Goal: Information Seeking & Learning: Learn about a topic

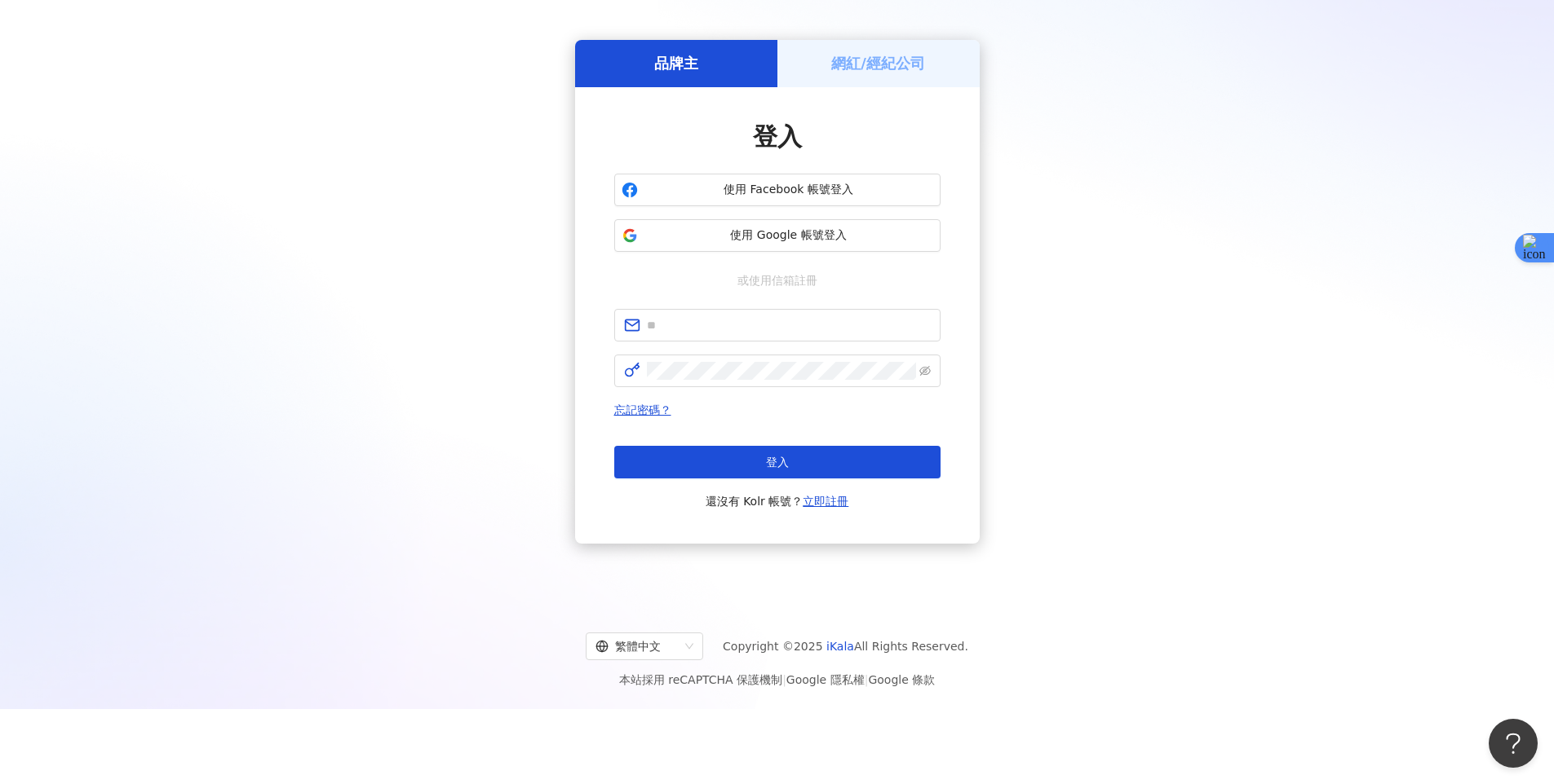
click at [996, 237] on div "品牌主 網紅/經紀公司 登入 使用 Facebook 帳號登入 使用 Google 帳號登入 或使用信箱註冊 忘記密碼？ 登入 還沒有 Kolr 帳號？ 立即…" at bounding box center [777, 292] width 1515 height 590
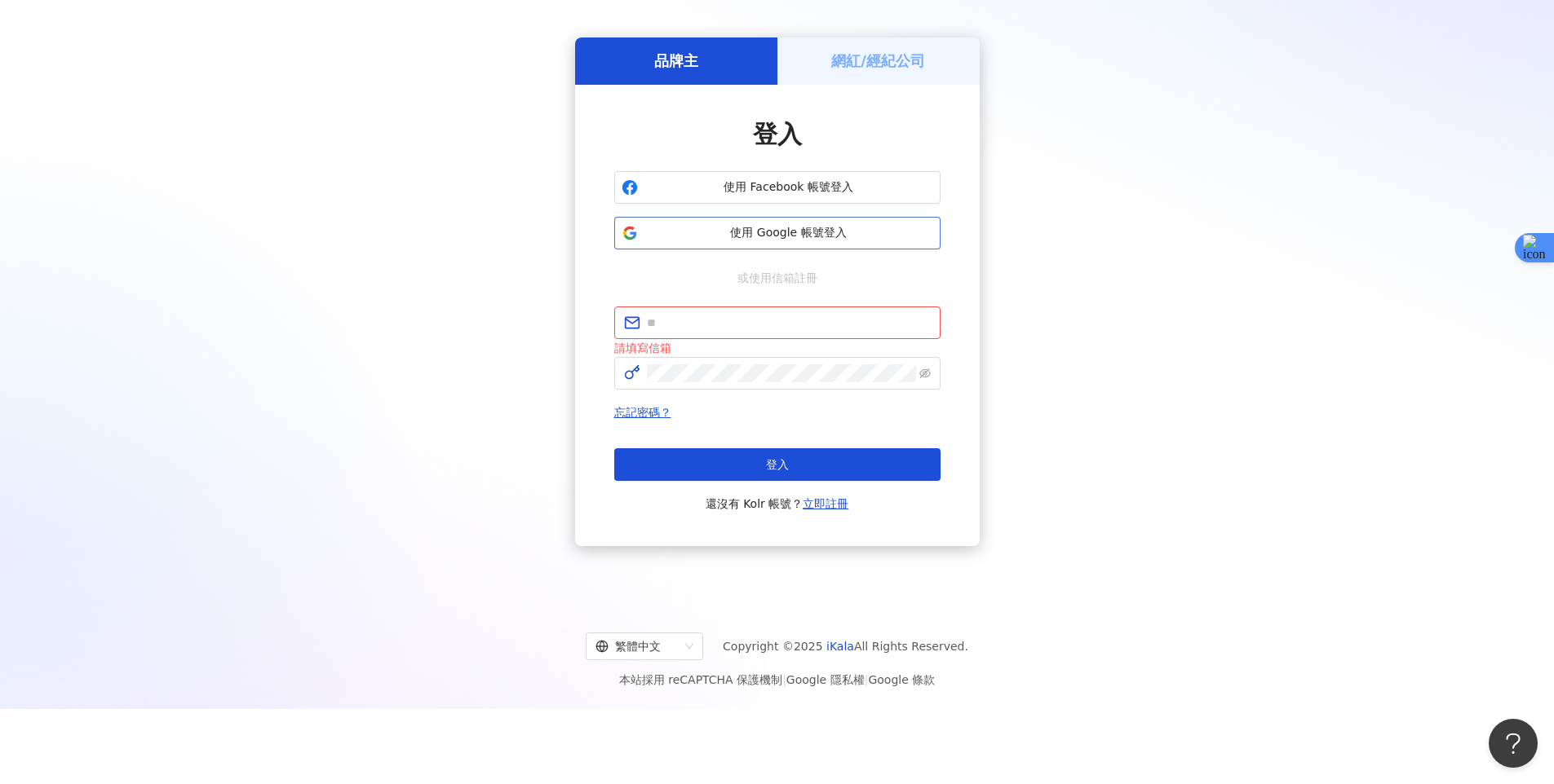
scroll to position [72, 0]
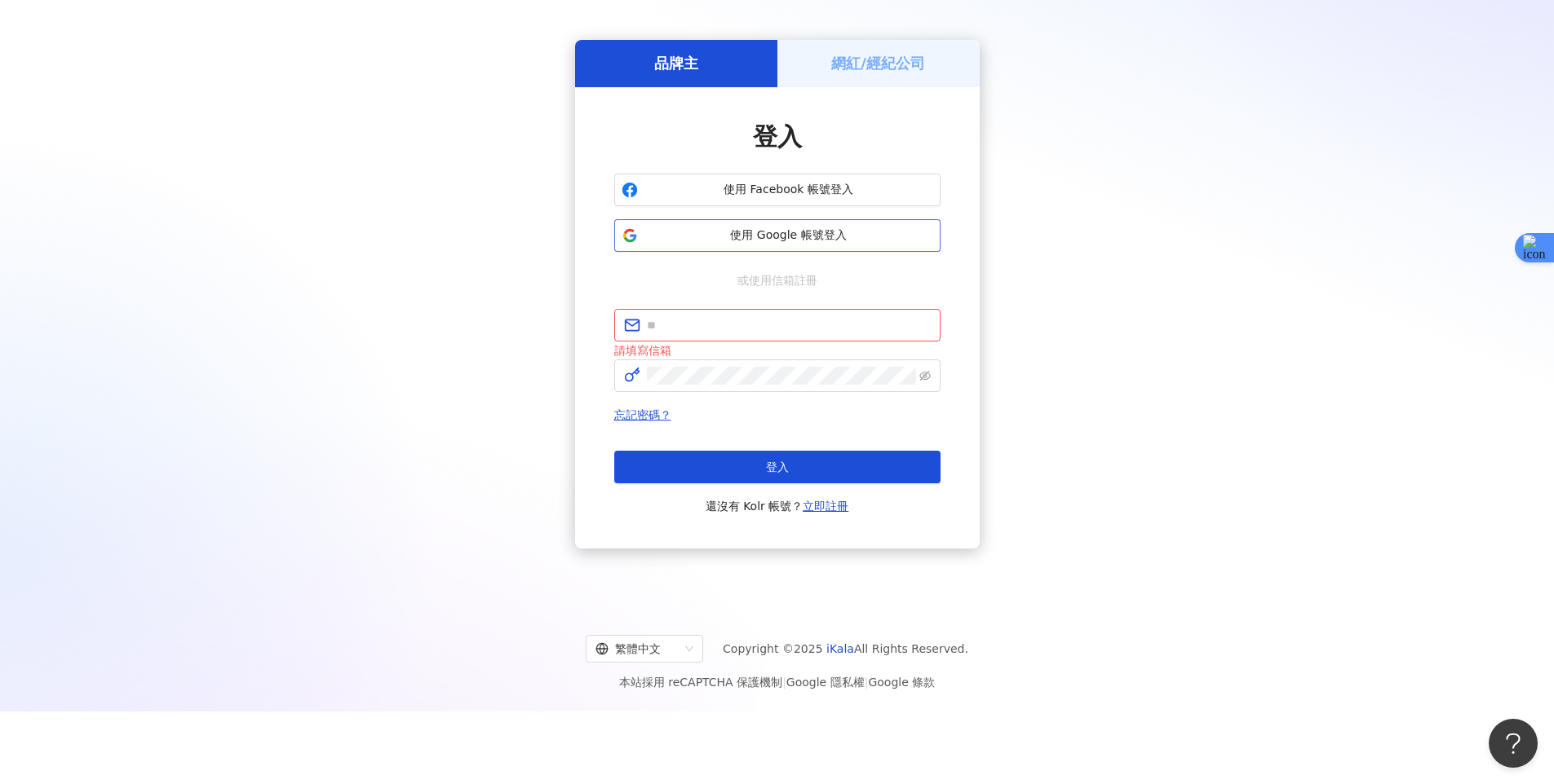
click at [909, 239] on span "使用 Google 帳號登入" at bounding box center [788, 235] width 289 height 17
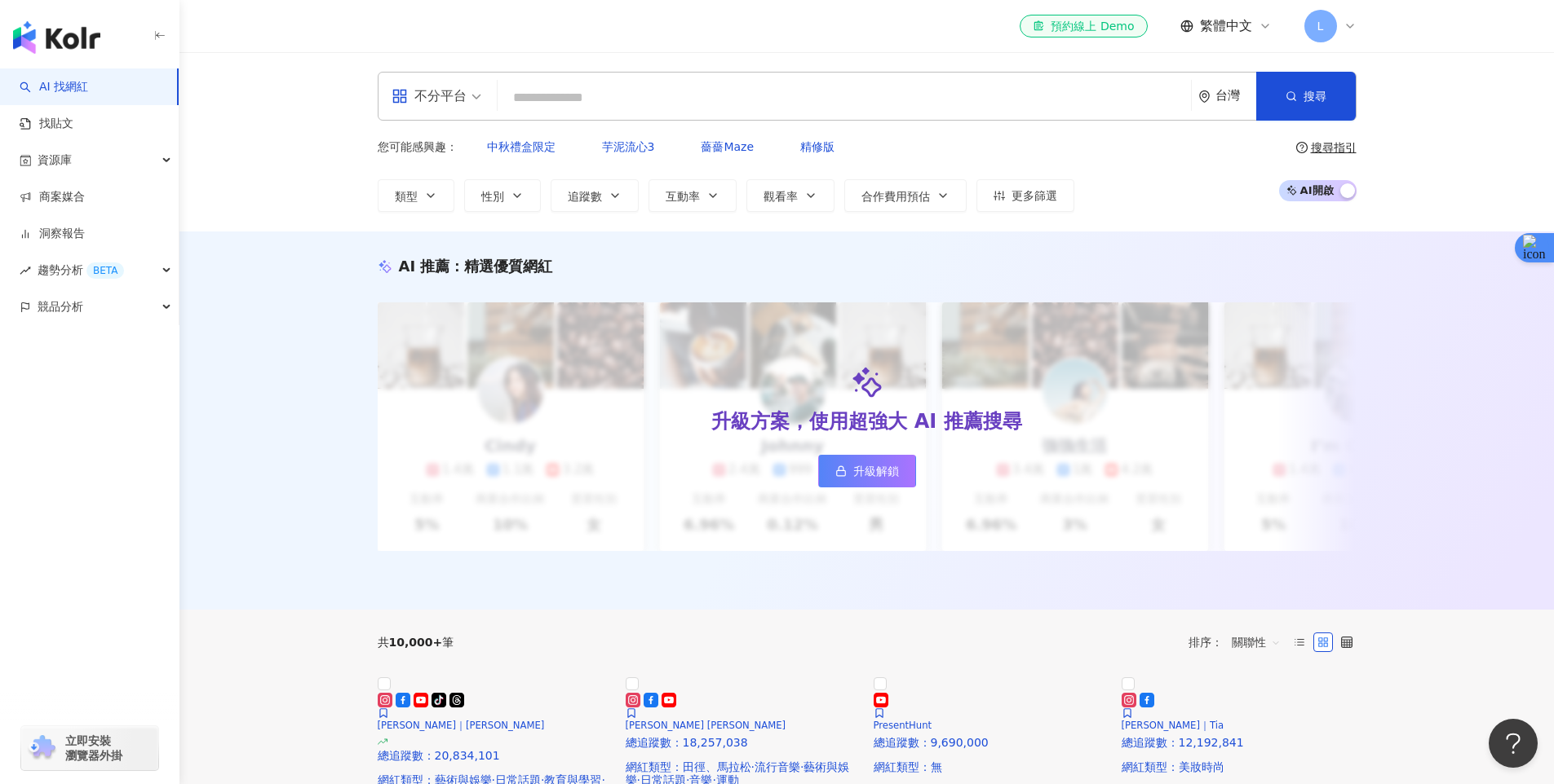
click at [1354, 25] on icon at bounding box center [1349, 25] width 13 height 13
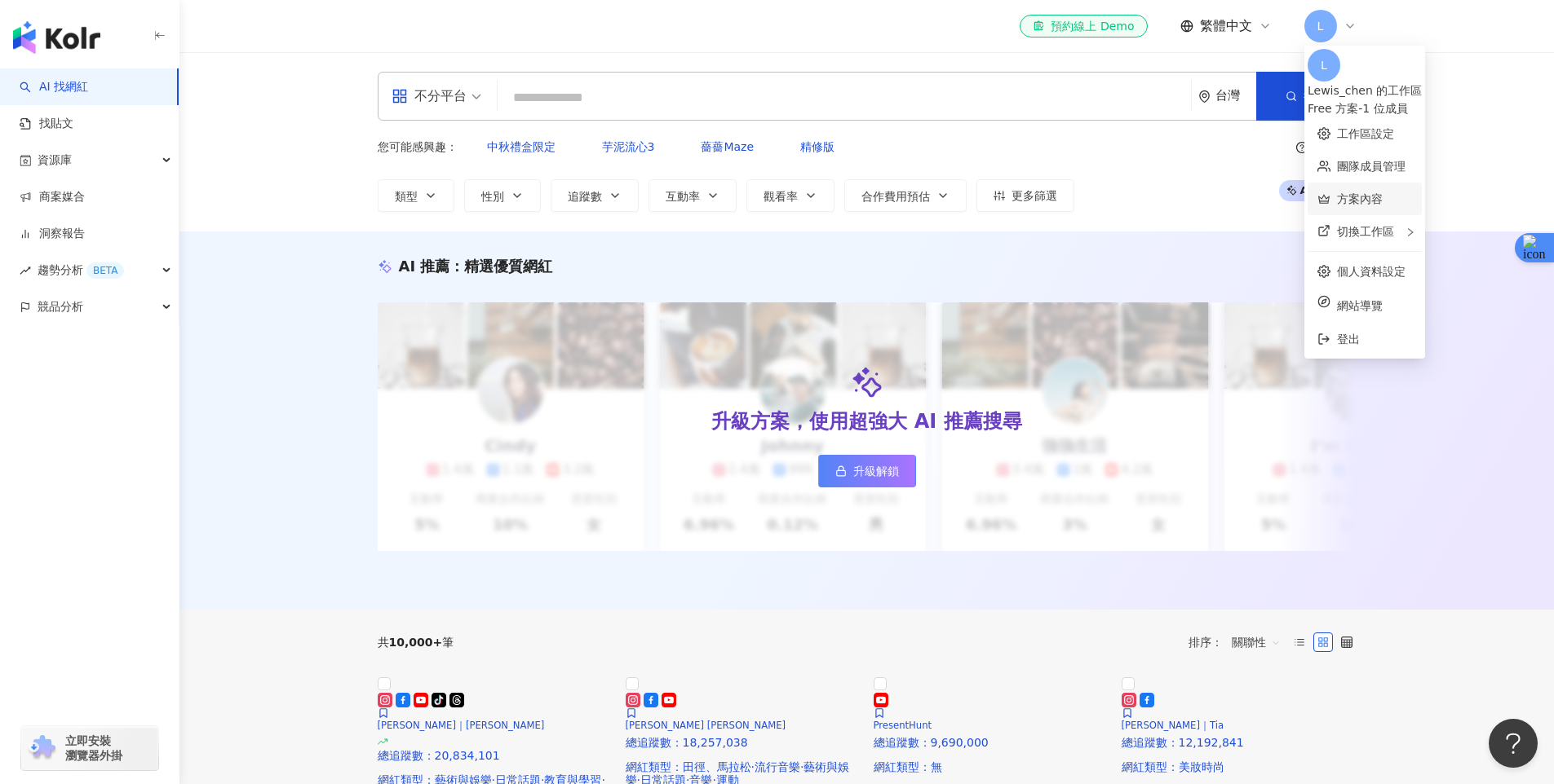
click at [1365, 195] on link "方案內容" at bounding box center [1359, 199] width 46 height 13
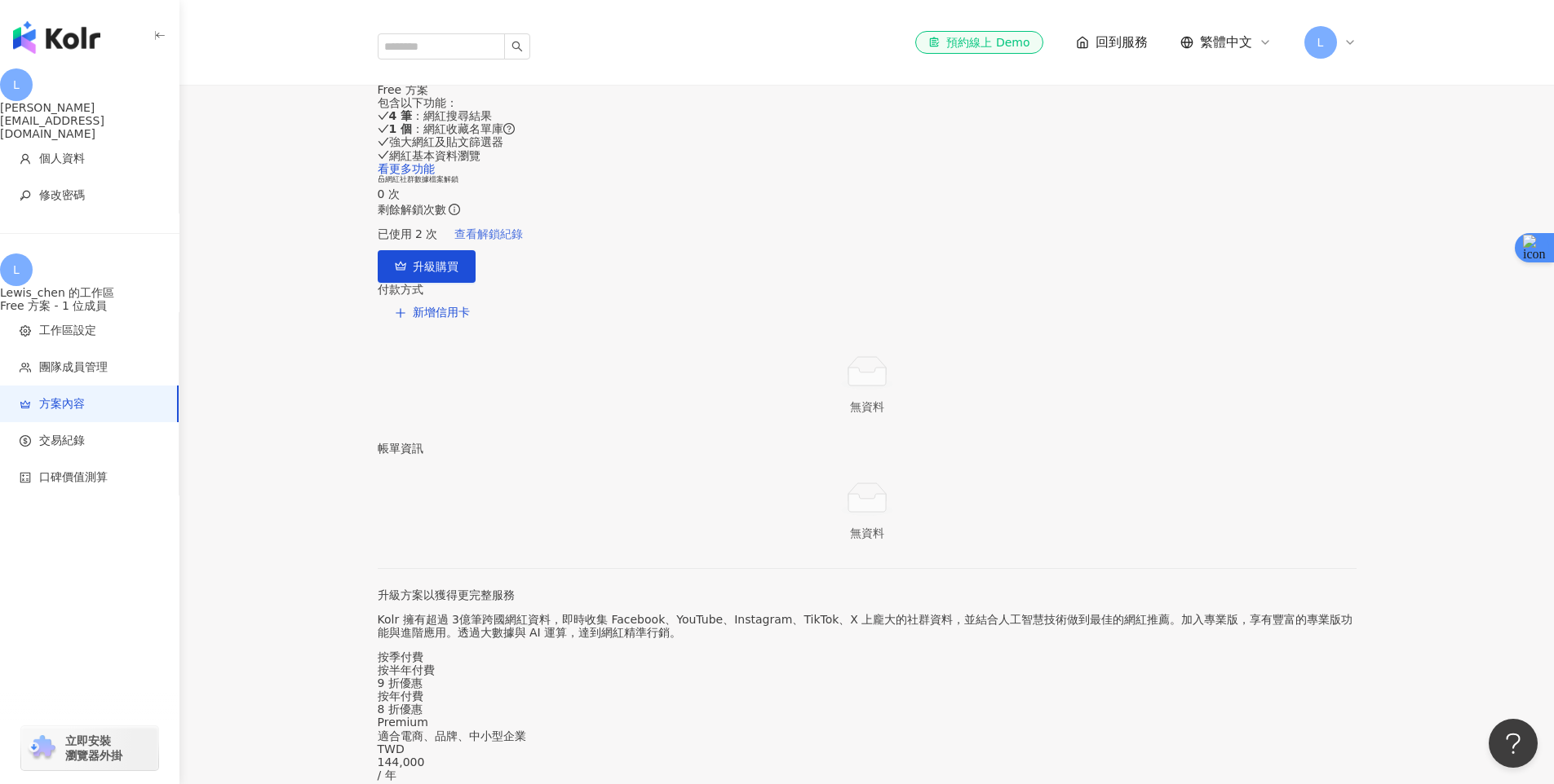
click at [523, 241] on span "查看解鎖紀錄" at bounding box center [489, 233] width 69 height 13
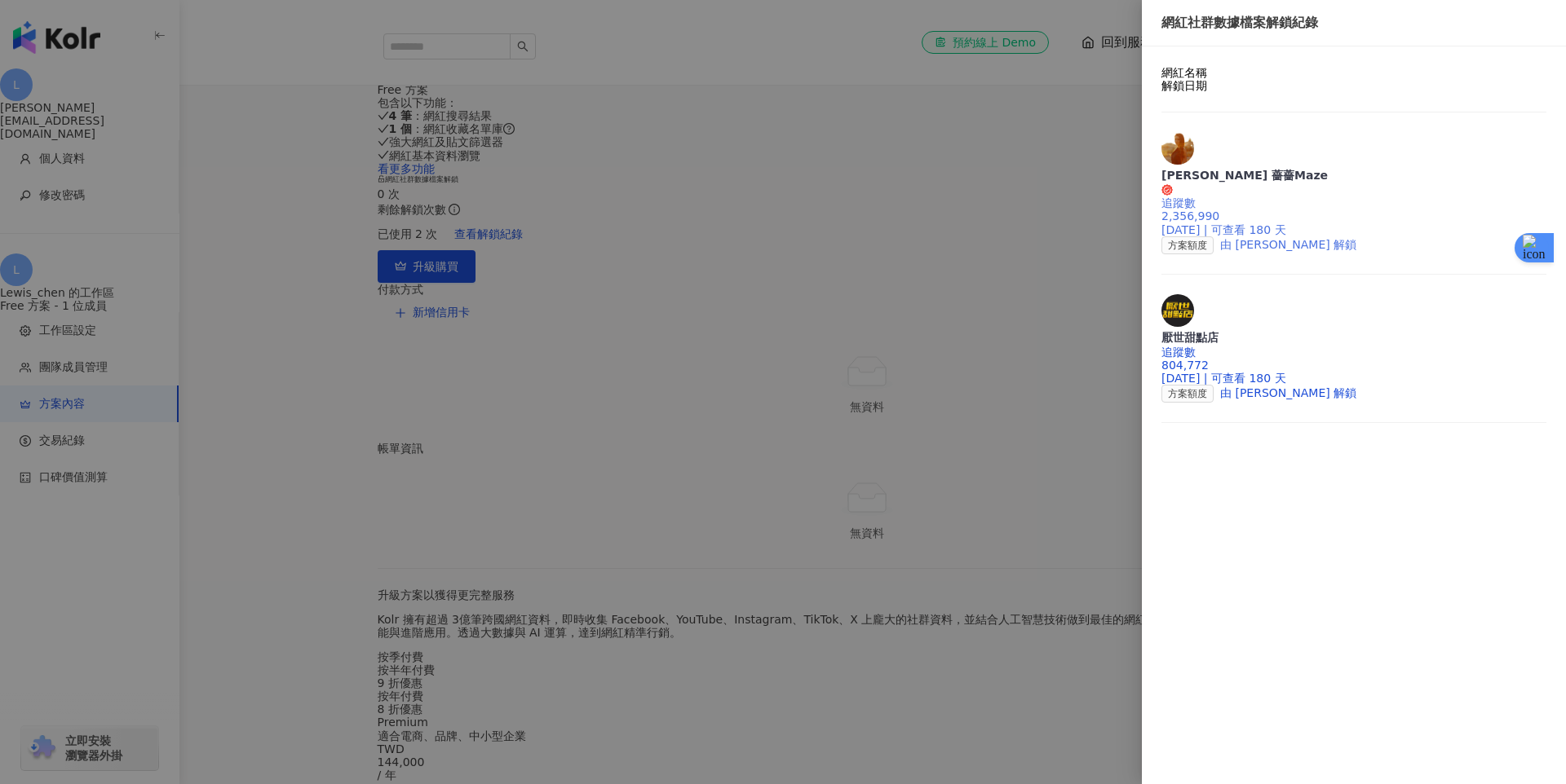
click at [1254, 197] on div "追蹤數 2,356,990" at bounding box center [1353, 209] width 385 height 26
click at [312, 198] on div at bounding box center [783, 392] width 1566 height 784
